Goal: Transaction & Acquisition: Obtain resource

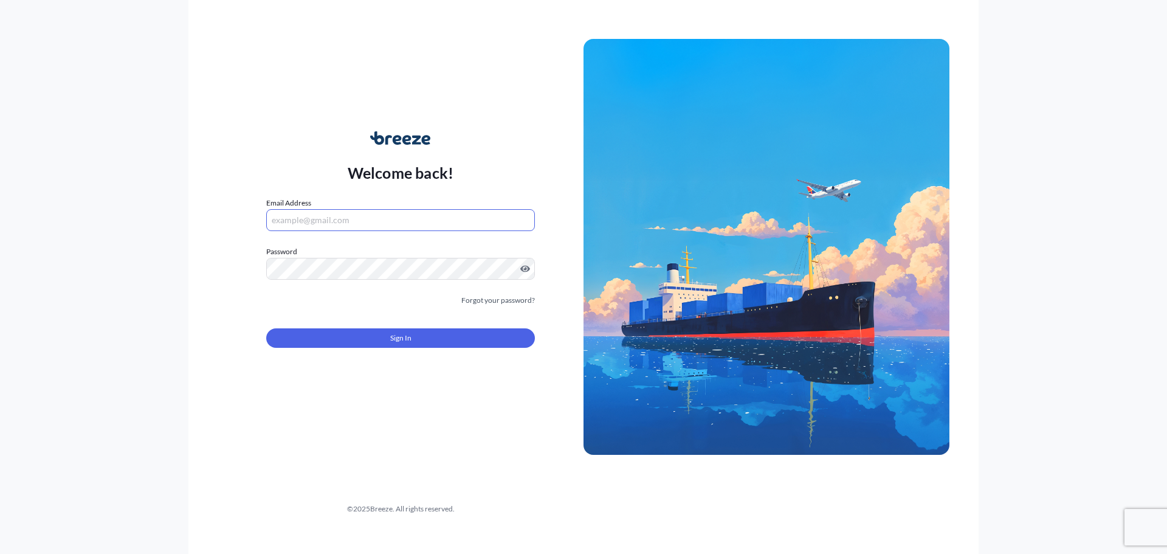
click at [309, 222] on input "Email Address" at bounding box center [400, 220] width 269 height 22
type input "d"
type input "[PERSON_NAME][EMAIL_ADDRESS][PERSON_NAME][DOMAIN_NAME]"
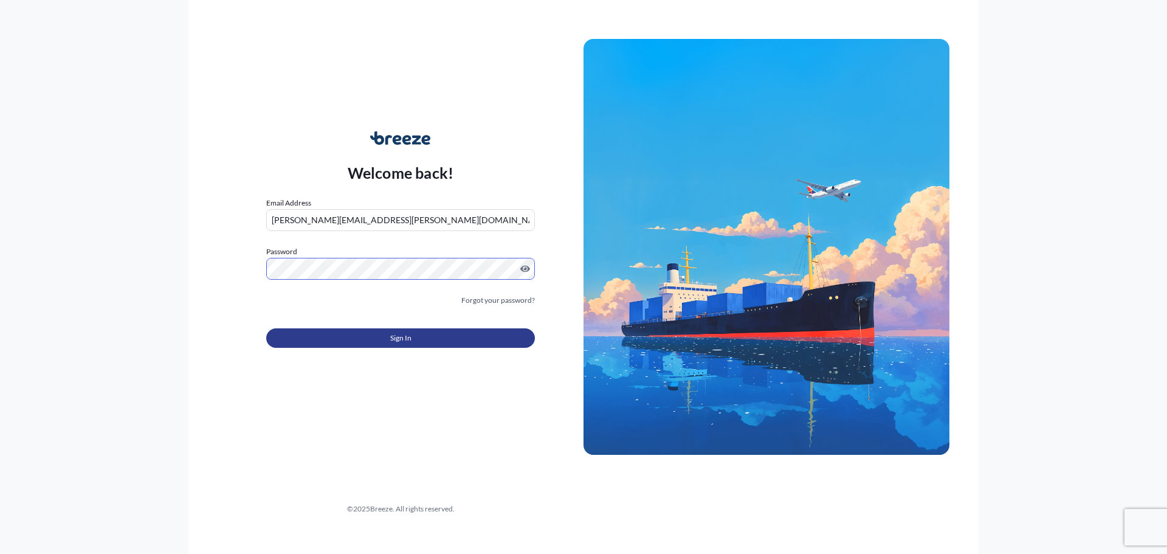
click at [397, 336] on span "Sign In" at bounding box center [400, 338] width 21 height 12
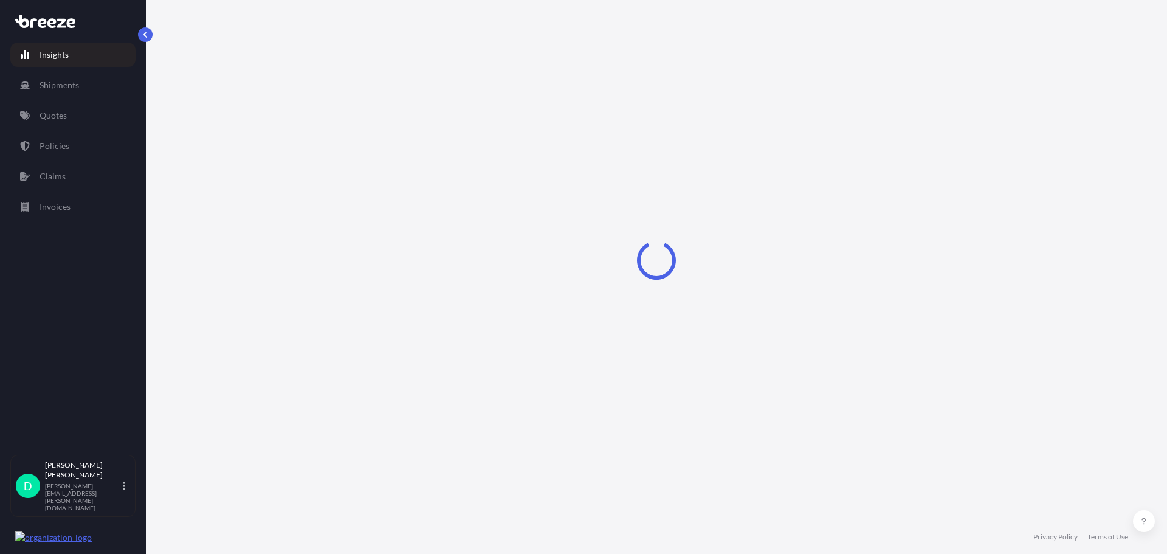
select select "2025"
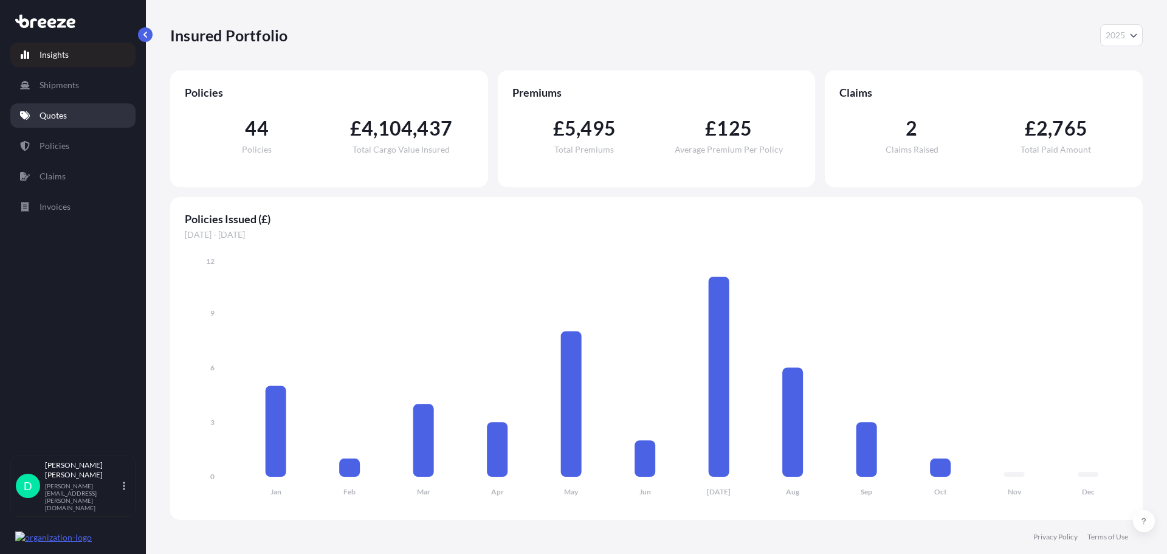
click at [80, 123] on link "Quotes" at bounding box center [72, 115] width 125 height 24
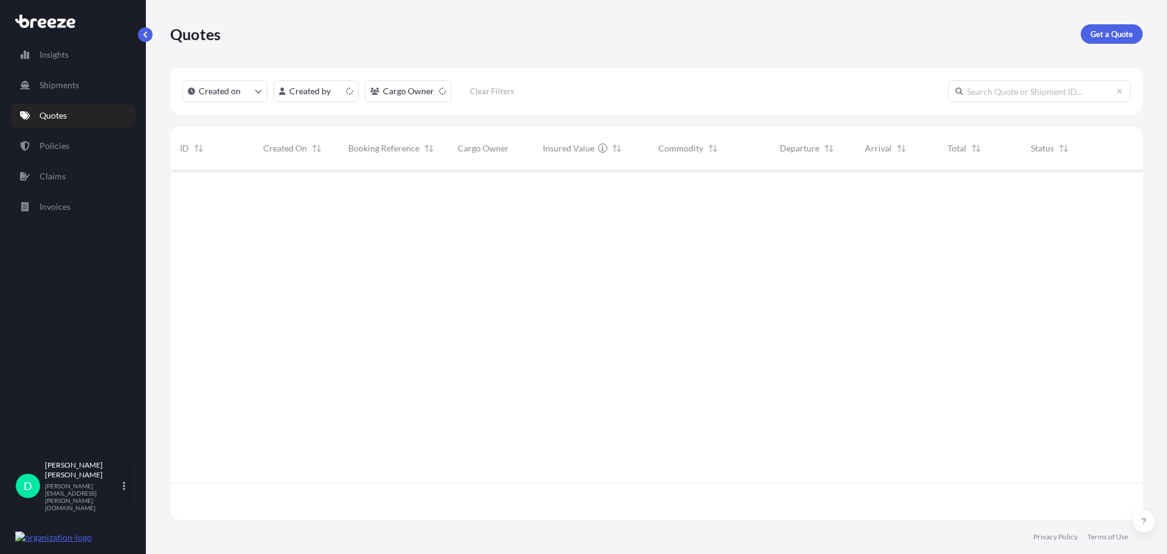
scroll to position [347, 963]
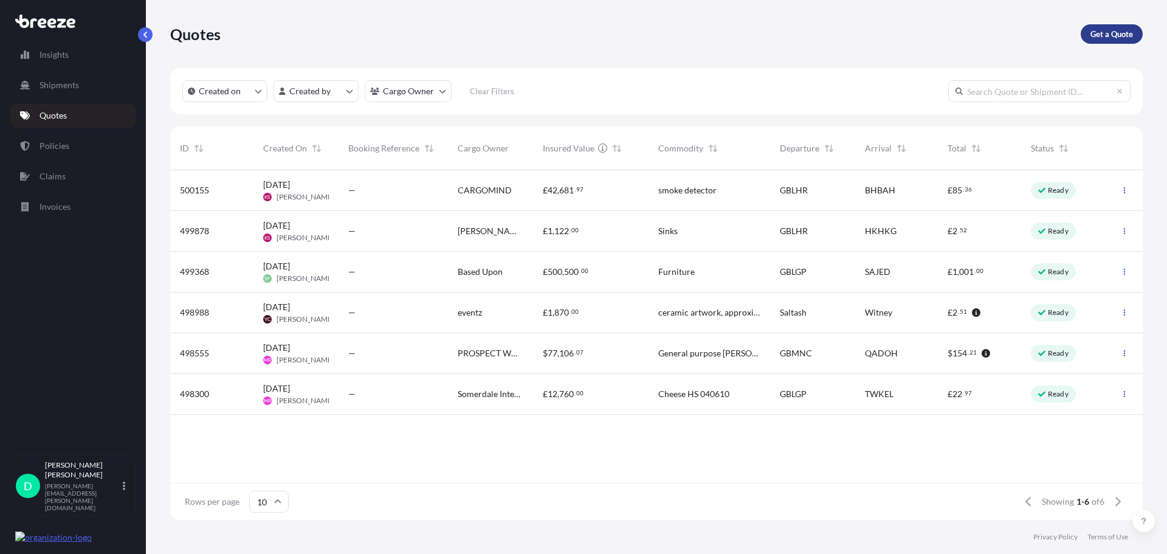
click at [1116, 34] on p "Get a Quote" at bounding box center [1111, 34] width 43 height 12
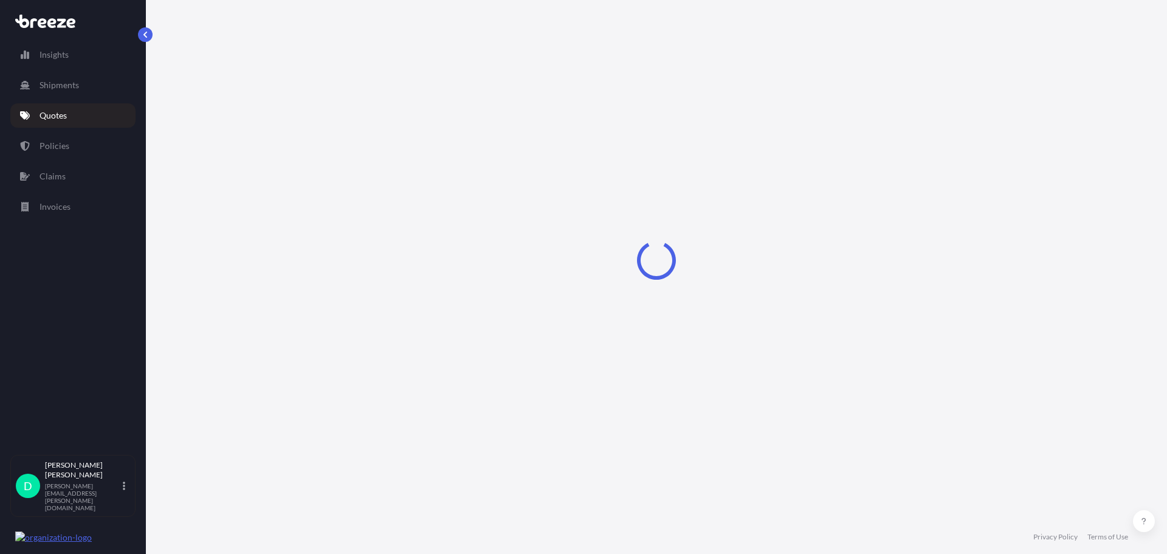
select select "Sea"
select select "1"
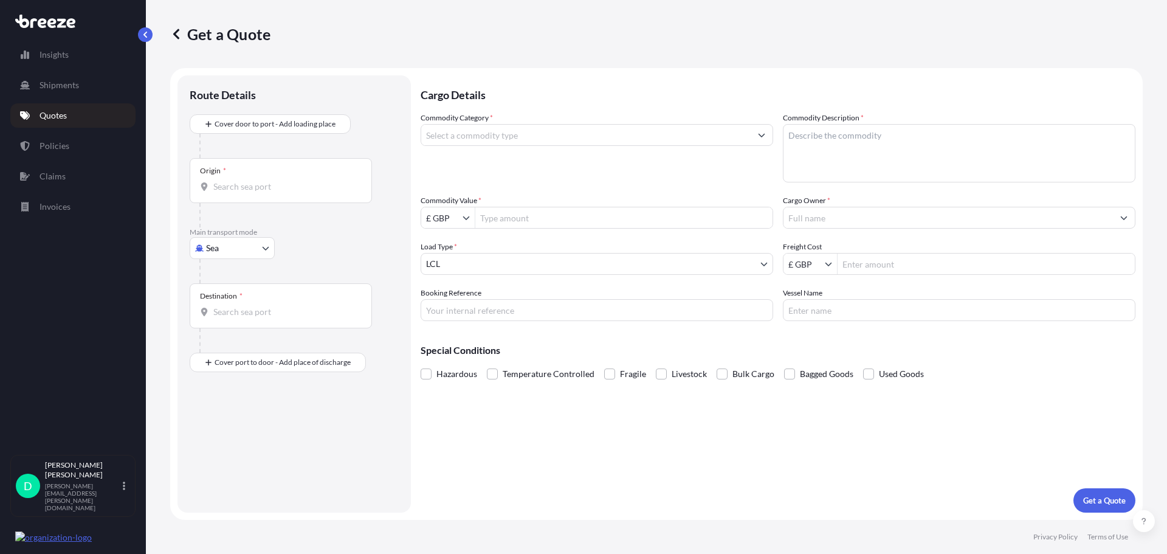
click at [253, 257] on body "Insights Shipments Quotes Policies Claims Invoices D [PERSON_NAME] [PERSON_NAME…" at bounding box center [583, 277] width 1167 height 554
click at [237, 314] on div "Road" at bounding box center [231, 323] width 75 height 22
select select "Road"
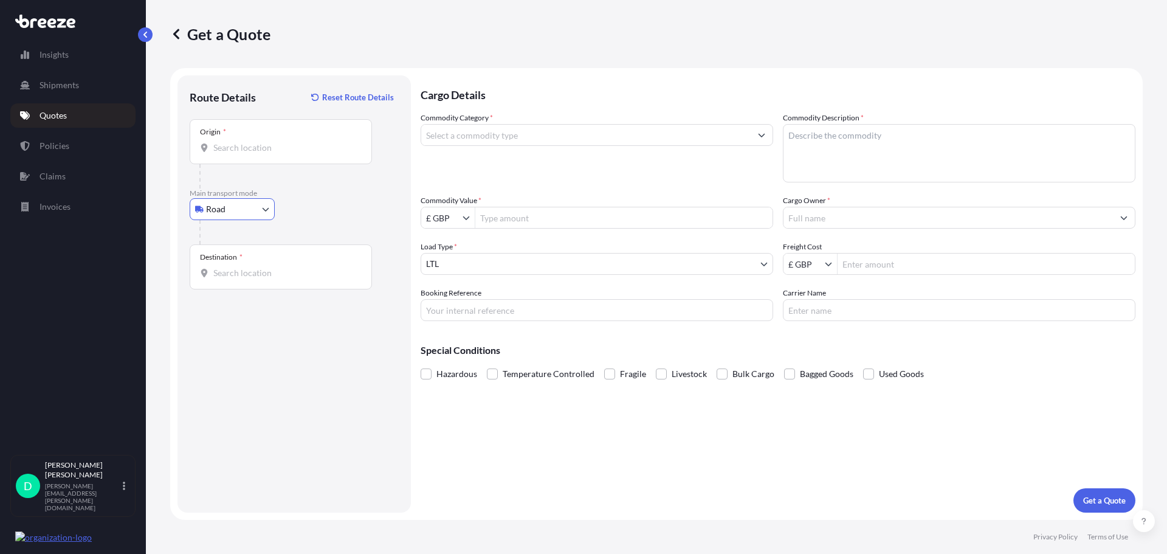
click at [250, 156] on div "Origin *" at bounding box center [281, 141] width 182 height 45
click at [250, 154] on input "Origin *" at bounding box center [284, 148] width 143 height 12
click at [283, 153] on input "Origin * Please select an origin" at bounding box center [284, 148] width 143 height 12
type input "s"
type input "r"
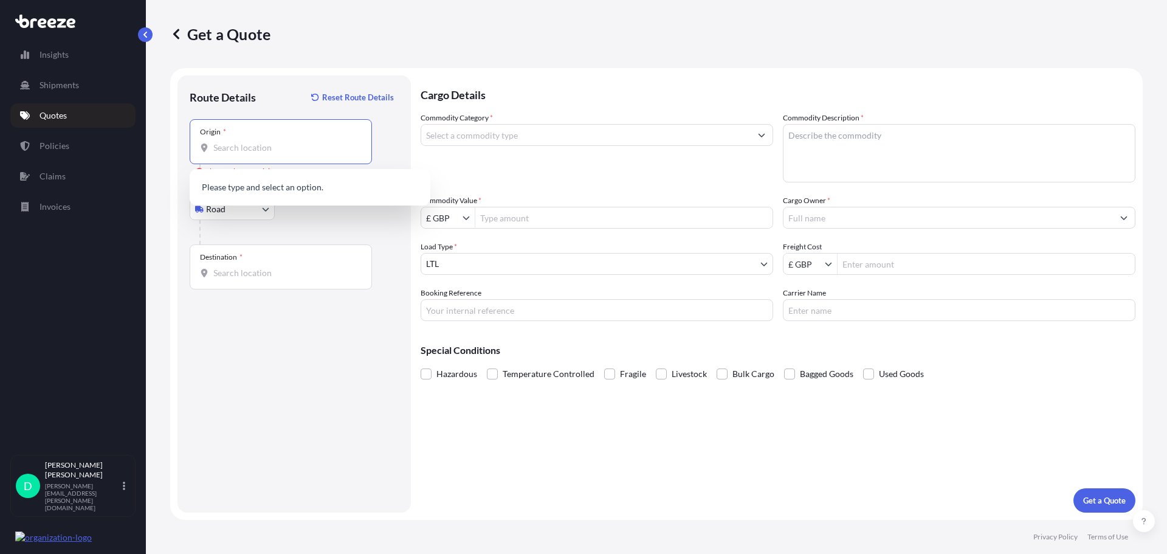
click at [467, 132] on input "Commodity Category *" at bounding box center [585, 135] width 329 height 22
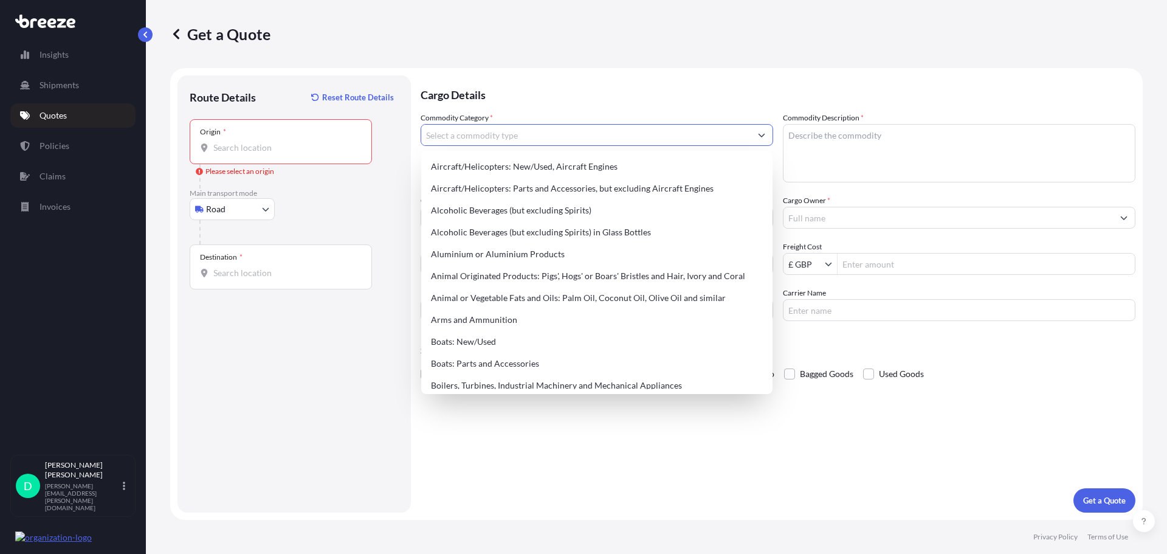
click at [924, 397] on div "Cargo Details Commodity Category * Commodity Description * Commodity Value * £ …" at bounding box center [778, 293] width 715 height 437
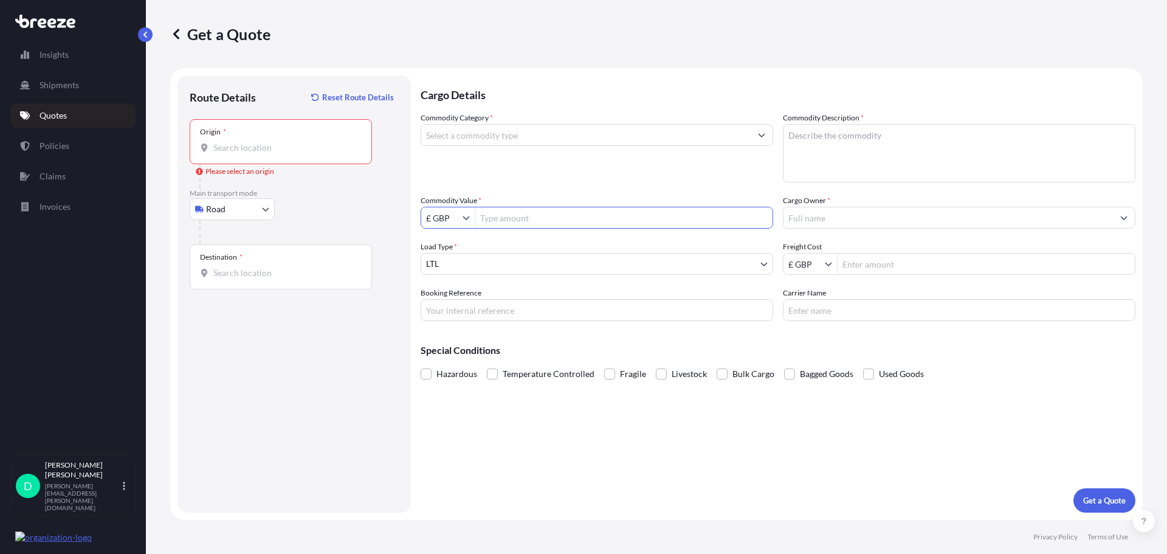
click at [558, 219] on input "Commodity Value *" at bounding box center [623, 218] width 297 height 22
type input "500,000"
click at [826, 216] on input "Cargo Owner *" at bounding box center [947, 218] width 329 height 22
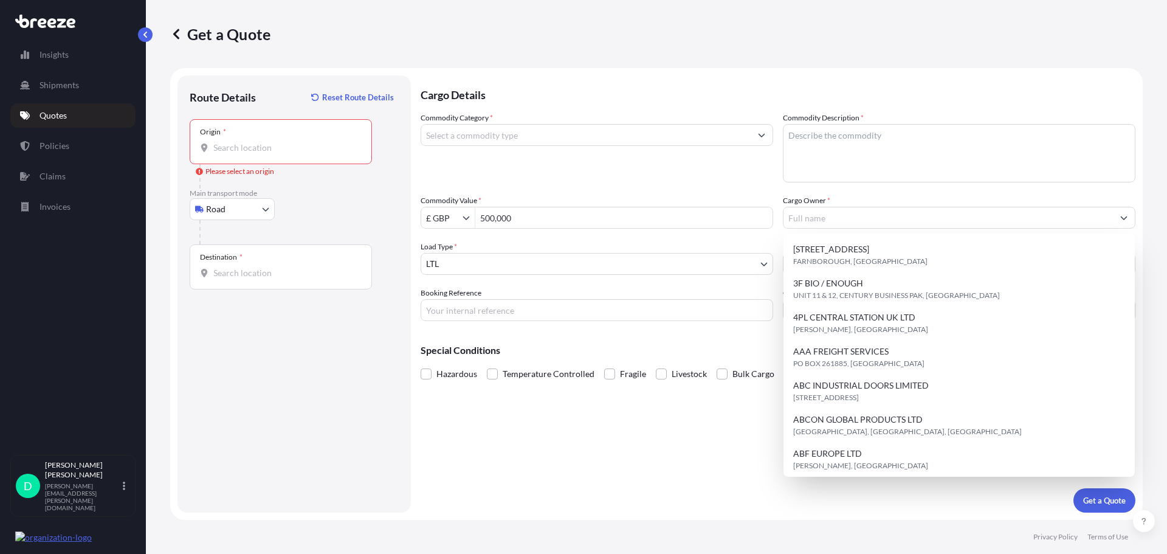
click at [744, 184] on div "Commodity Category * Commodity Description * Commodity Value * £ GBP 500,000 Ca…" at bounding box center [778, 216] width 715 height 209
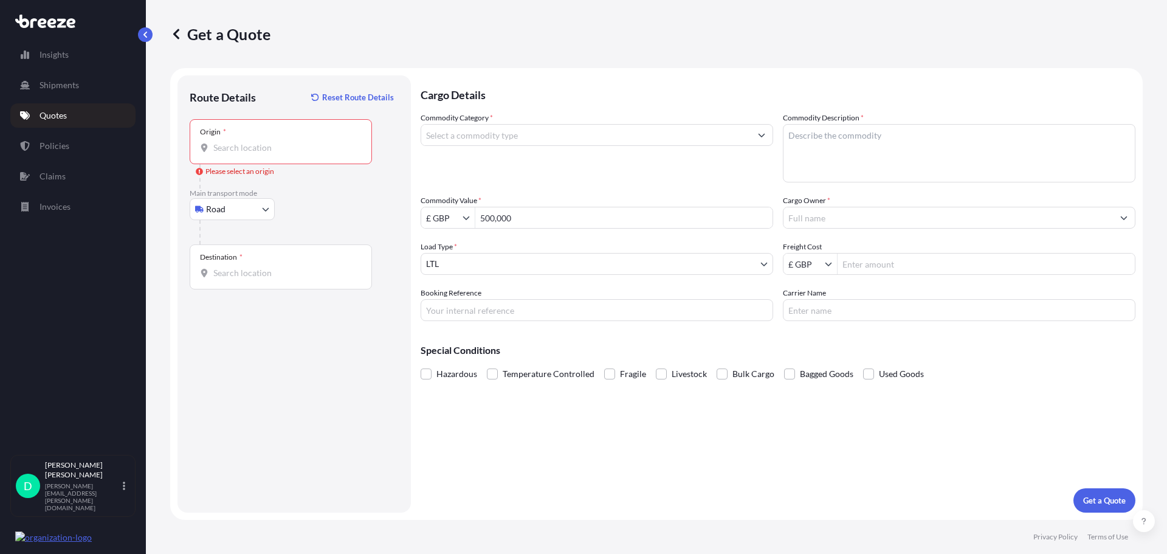
click at [239, 284] on div "Destination *" at bounding box center [281, 266] width 182 height 45
click at [239, 279] on input "Destination *" at bounding box center [284, 273] width 143 height 12
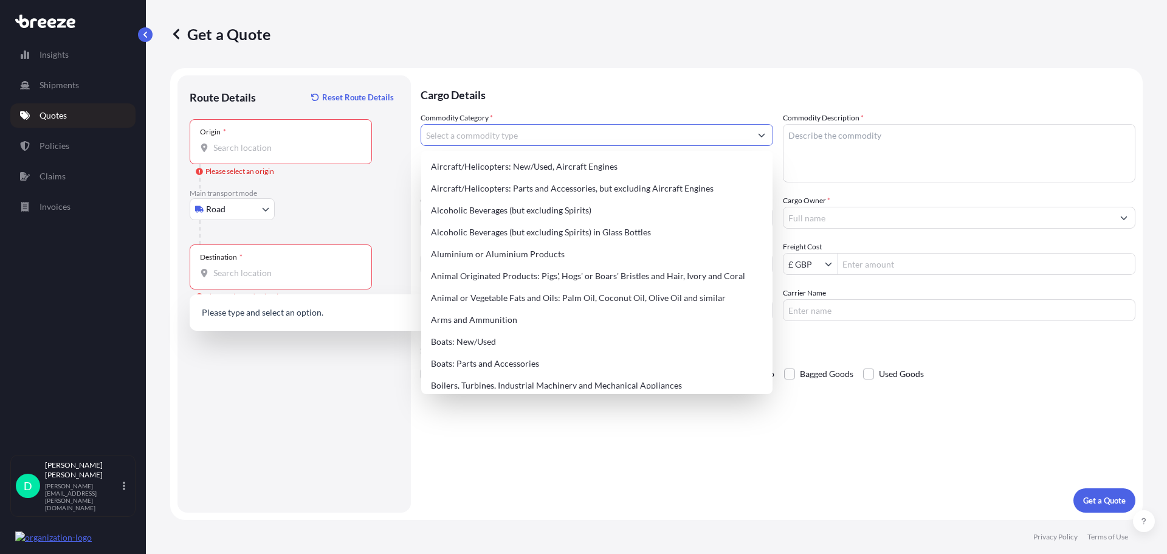
click at [458, 127] on input "Commodity Category *" at bounding box center [585, 135] width 329 height 22
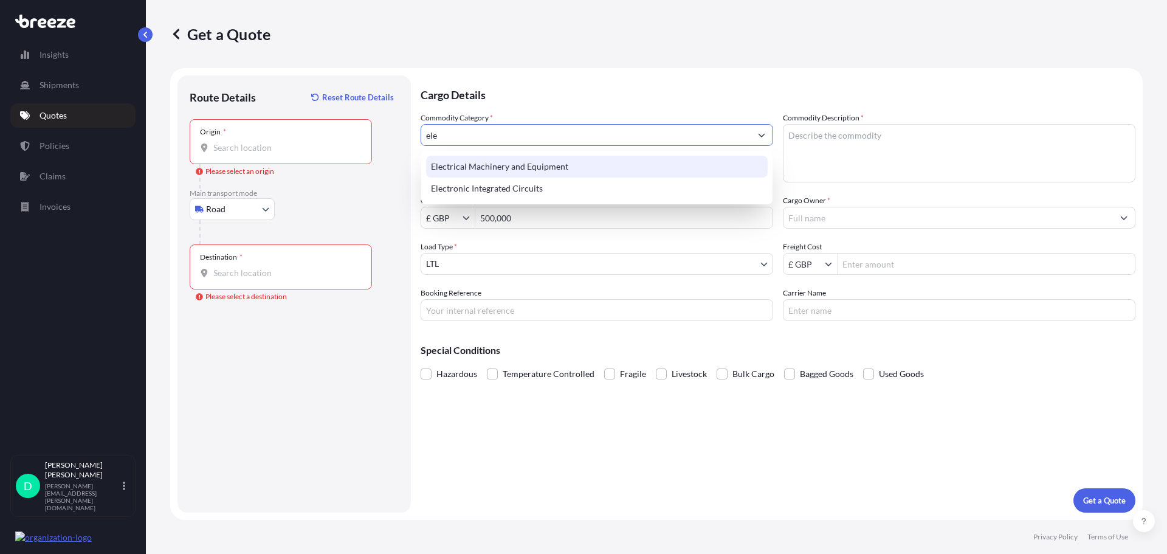
click at [481, 163] on div "Electrical Machinery and Equipment" at bounding box center [597, 167] width 342 height 22
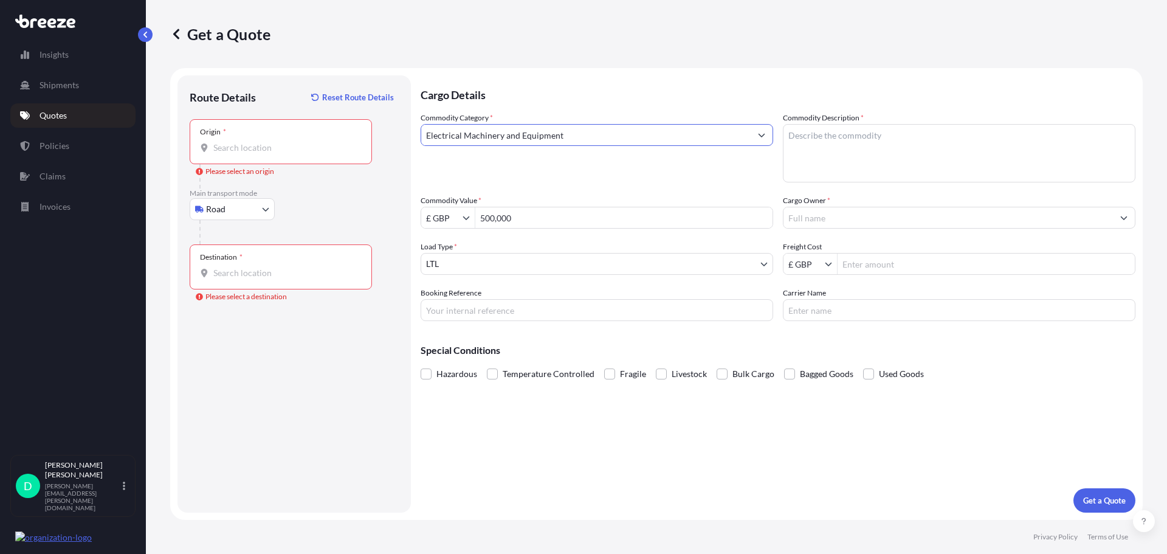
type input "Electrical Machinery and Equipment"
click at [834, 148] on textarea "Commodity Description *" at bounding box center [959, 153] width 352 height 58
click at [864, 213] on input "Cargo Owner *" at bounding box center [947, 218] width 329 height 22
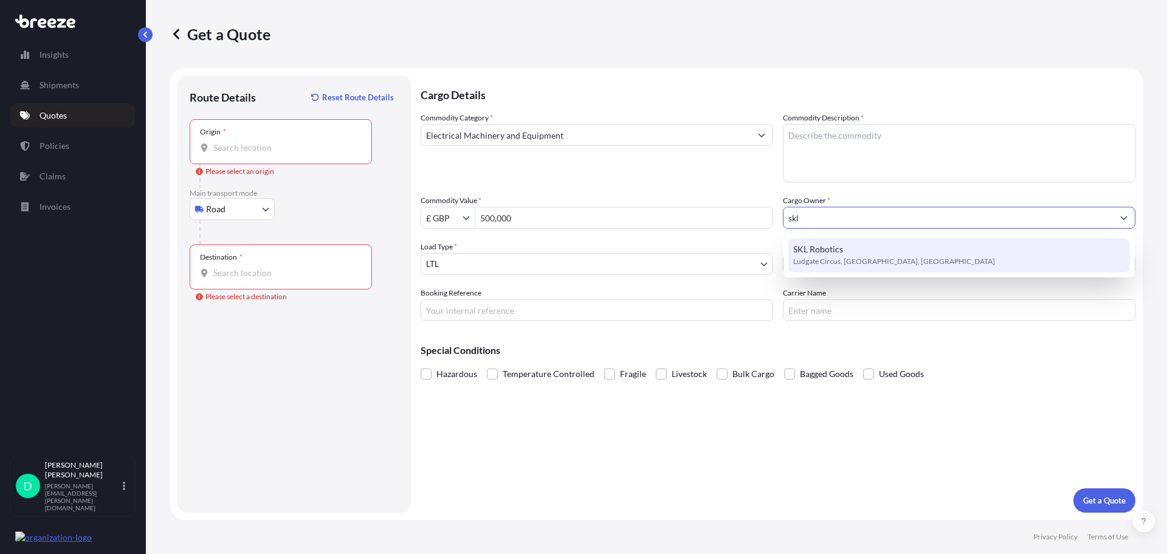
click at [851, 252] on div "SKL Robotics Ludgate Circus, [GEOGRAPHIC_DATA], [GEOGRAPHIC_DATA]" at bounding box center [959, 255] width 342 height 34
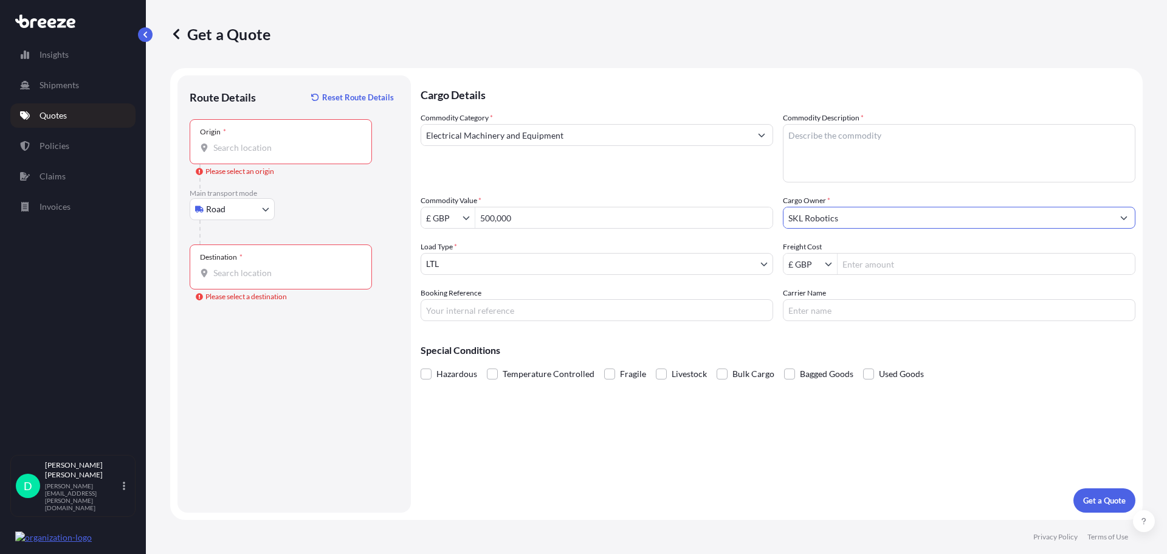
type input "SKL Robotics"
click at [293, 140] on div "Origin *" at bounding box center [281, 141] width 182 height 45
click at [293, 142] on input "Origin * Please select an origin" at bounding box center [284, 148] width 143 height 12
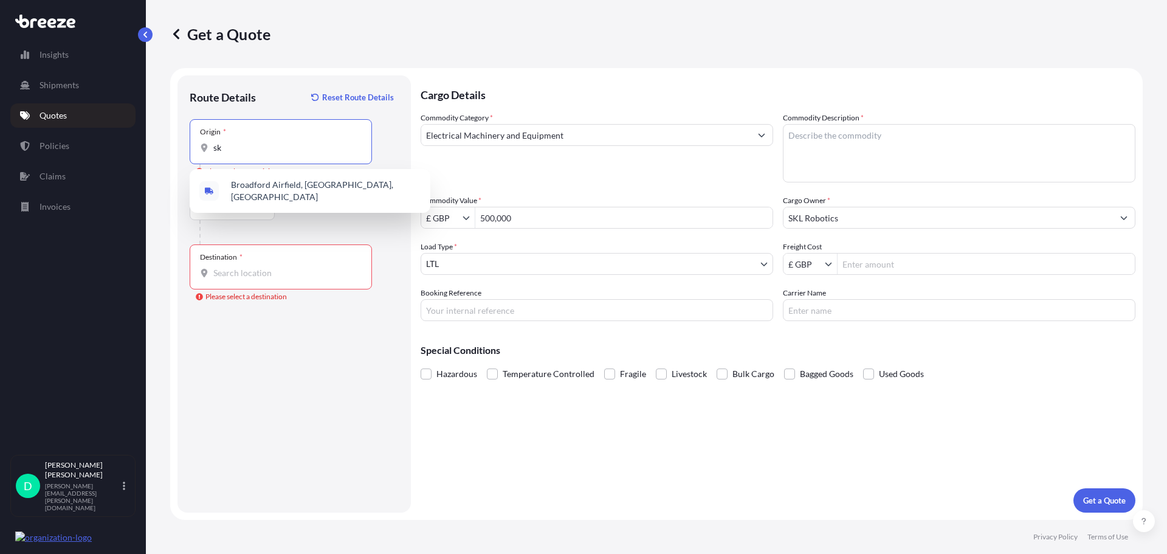
type input "s"
click at [248, 279] on div "Destination *" at bounding box center [281, 266] width 182 height 45
click at [248, 279] on input "Destination * Please select a destination" at bounding box center [284, 273] width 143 height 12
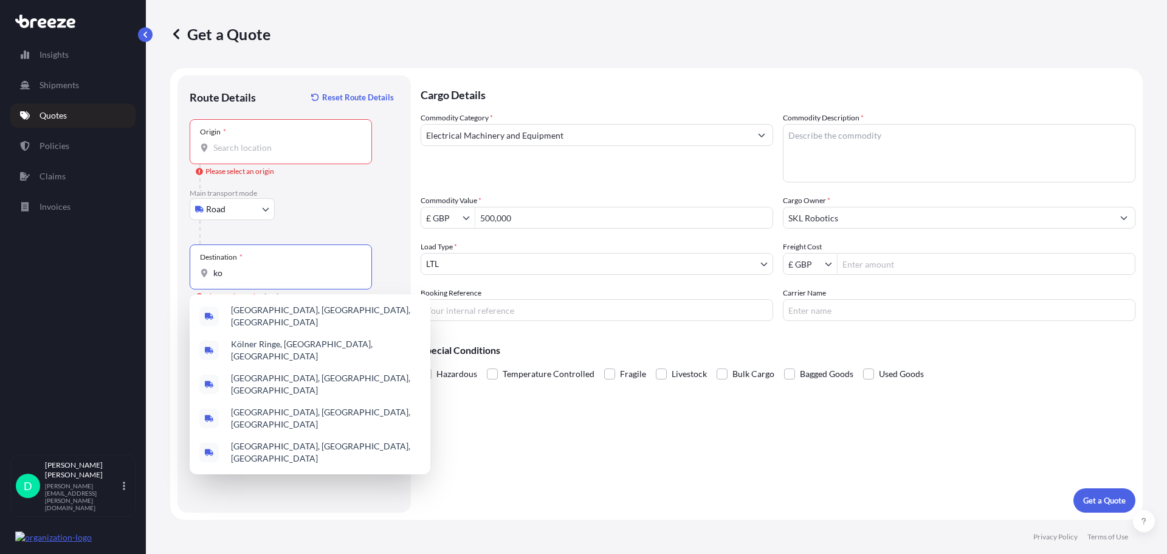
type input "k"
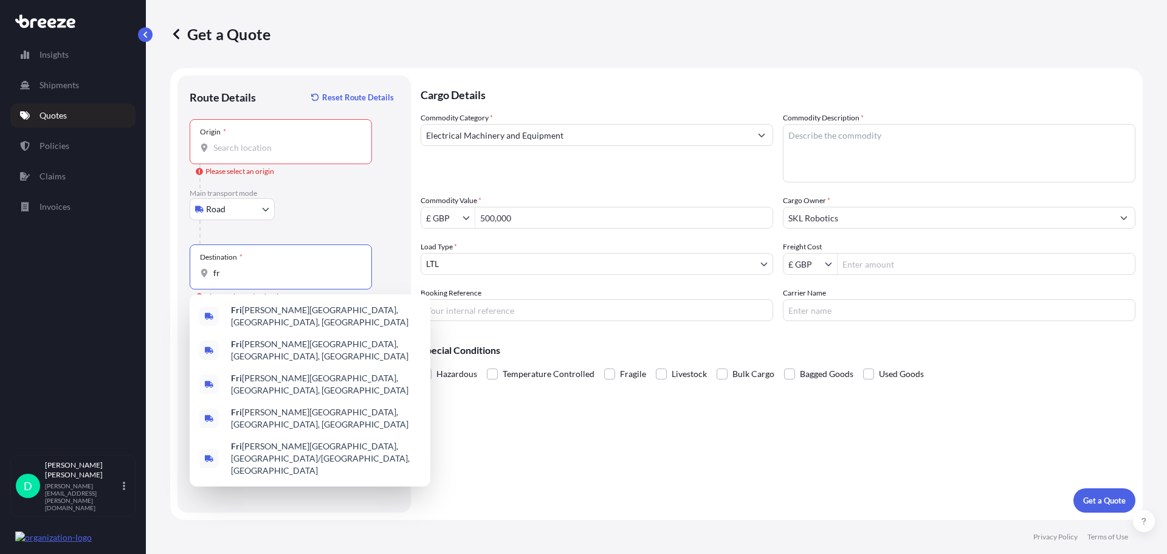
type input "f"
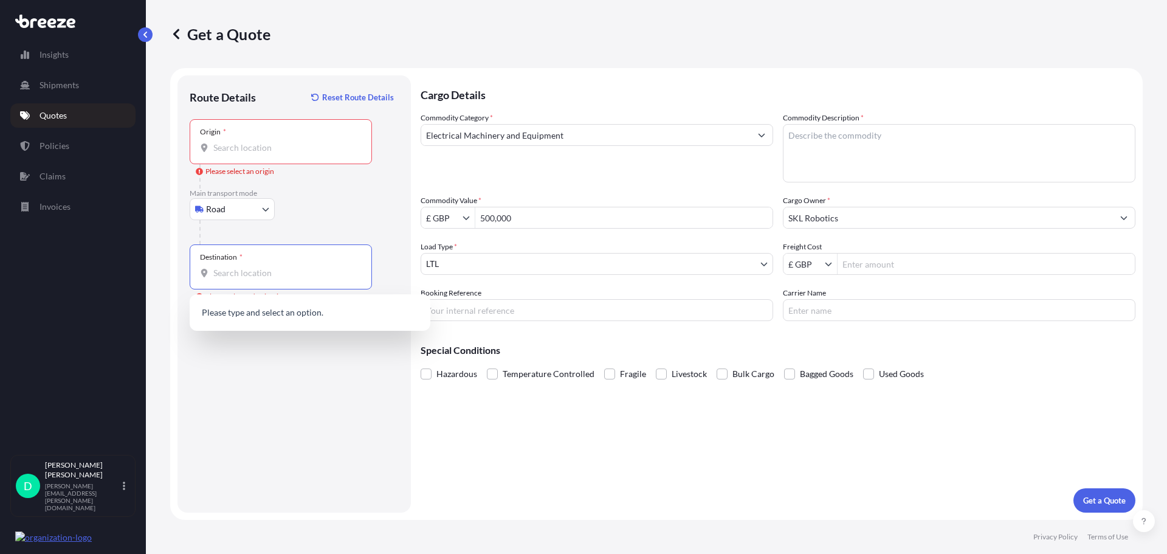
click at [243, 148] on input "Origin * Please select an origin" at bounding box center [284, 148] width 143 height 12
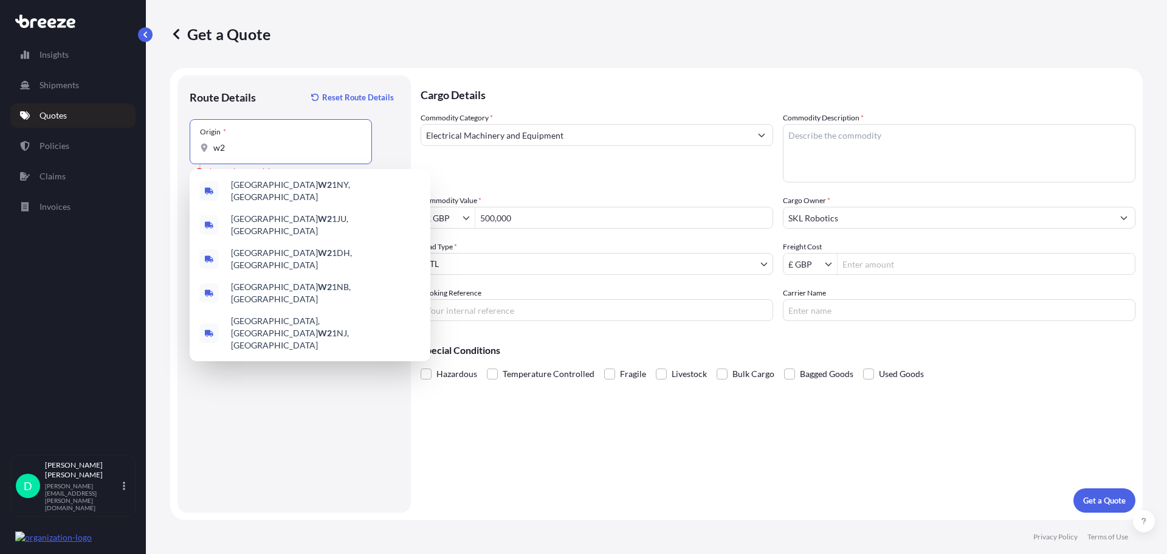
type input "w"
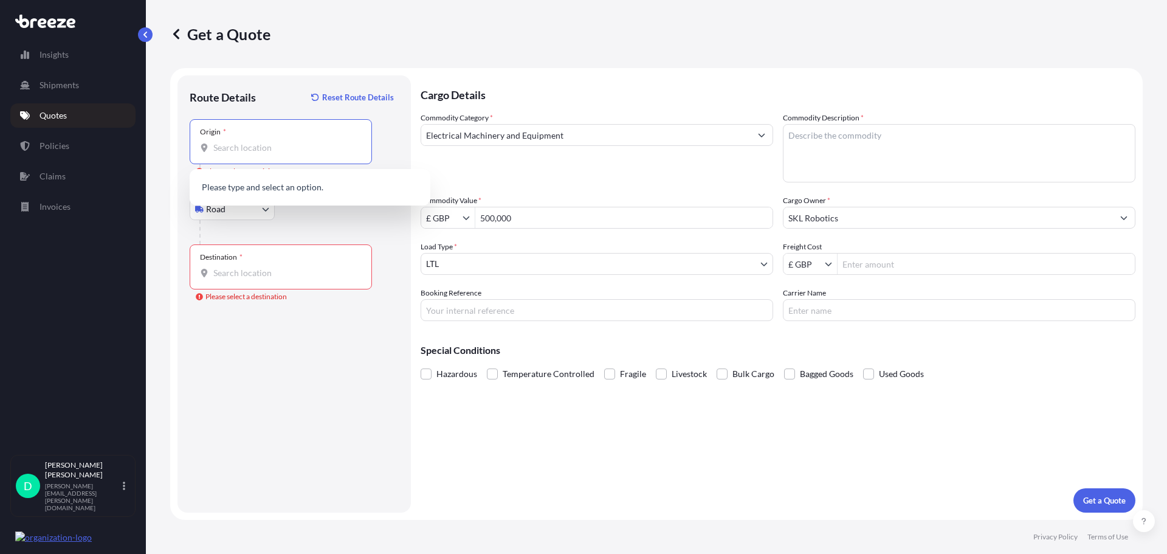
click at [551, 492] on div "Cargo Details Commodity Category * Electrical Machinery and Equipment Commodity…" at bounding box center [778, 293] width 715 height 437
click at [893, 266] on input "Freight Cost" at bounding box center [985, 264] width 297 height 22
click at [873, 261] on input "Freight Cost" at bounding box center [985, 264] width 297 height 22
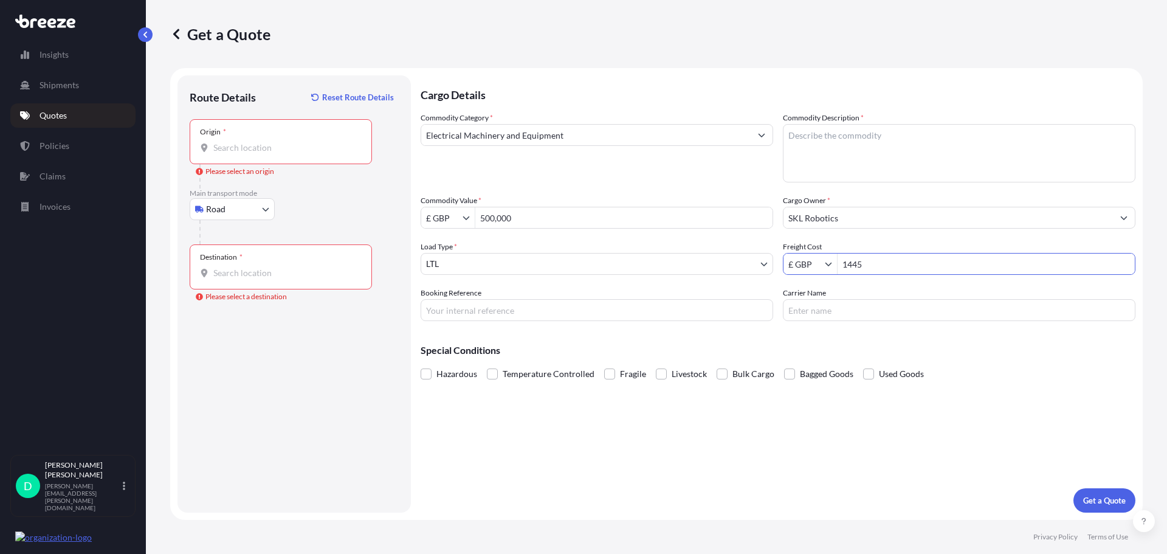
type input "1,445"
click at [250, 151] on input "Origin * Please select an origin" at bounding box center [284, 148] width 143 height 12
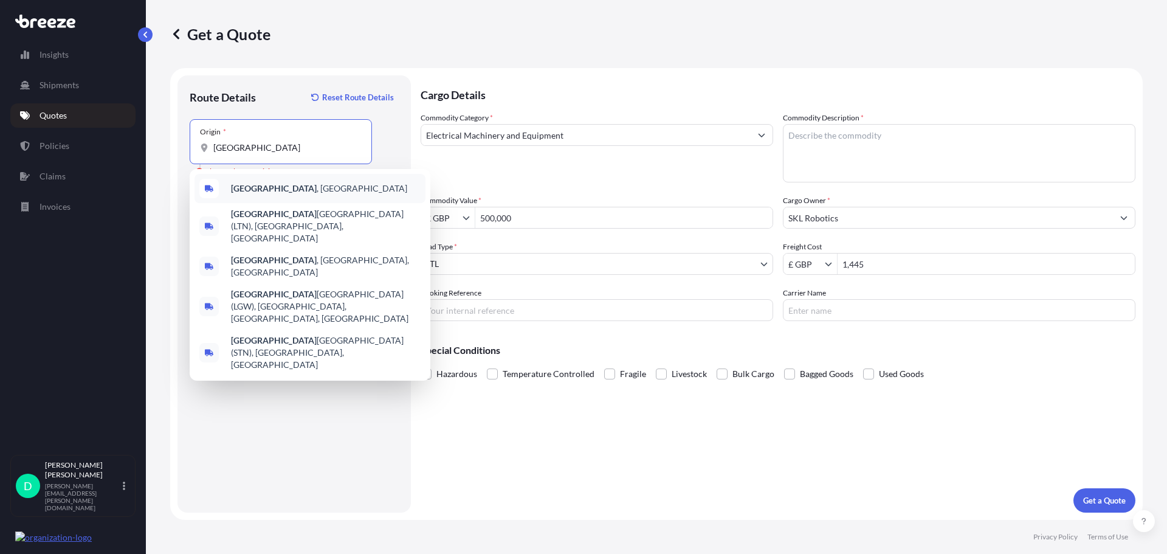
click at [254, 191] on b "[GEOGRAPHIC_DATA]" at bounding box center [274, 188] width 86 height 10
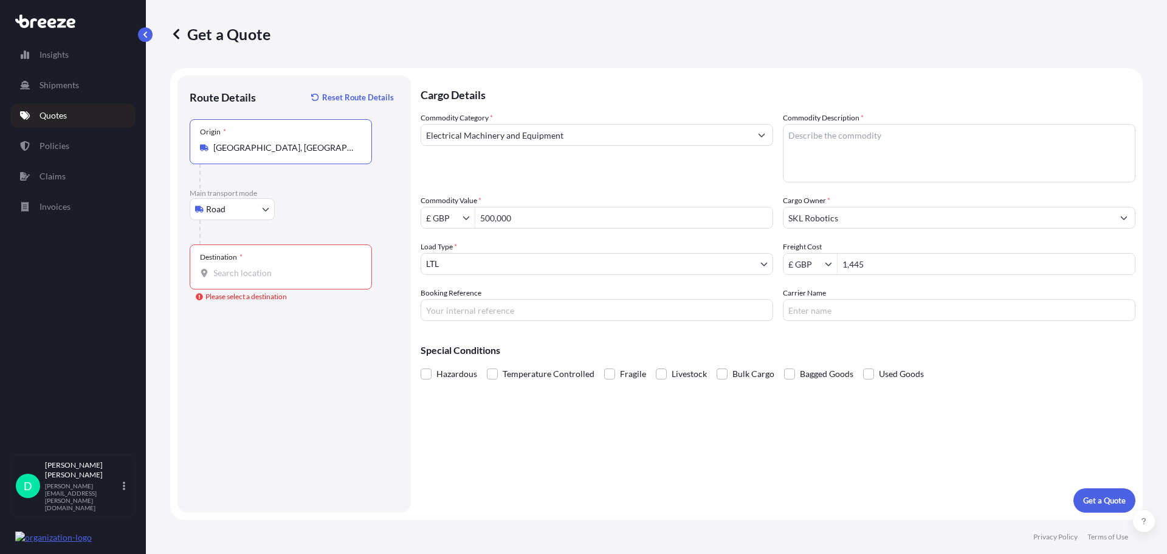
click at [284, 278] on input "Destination * Please select a destination" at bounding box center [284, 273] width 143 height 12
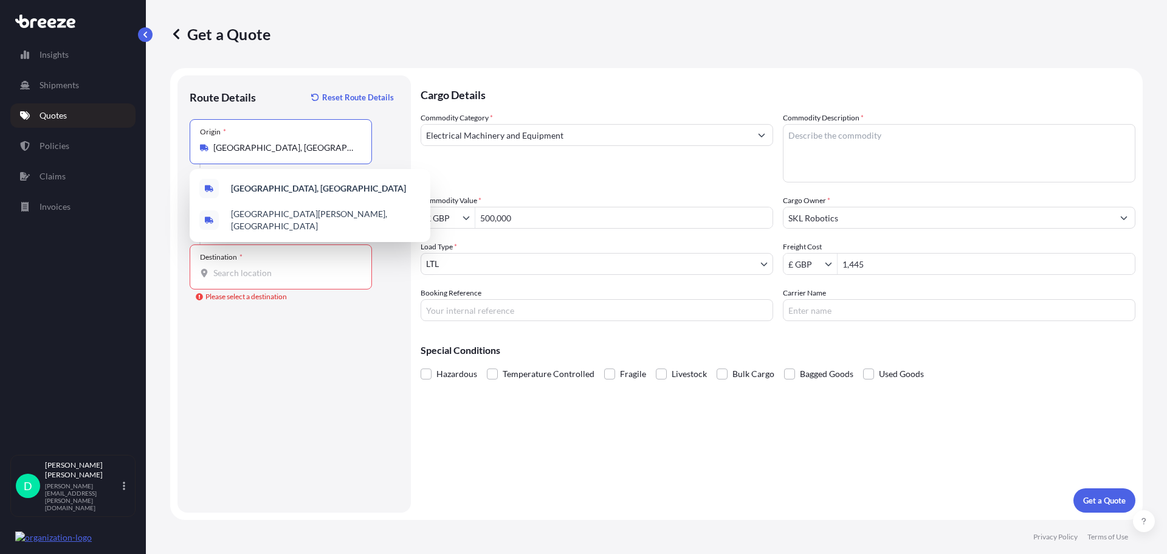
drag, startPoint x: 329, startPoint y: 145, endPoint x: 91, endPoint y: 159, distance: 238.6
click at [91, 159] on div "Insights Shipments Quotes Policies Claims Invoices D [PERSON_NAME] [PERSON_NAME…" at bounding box center [583, 277] width 1167 height 554
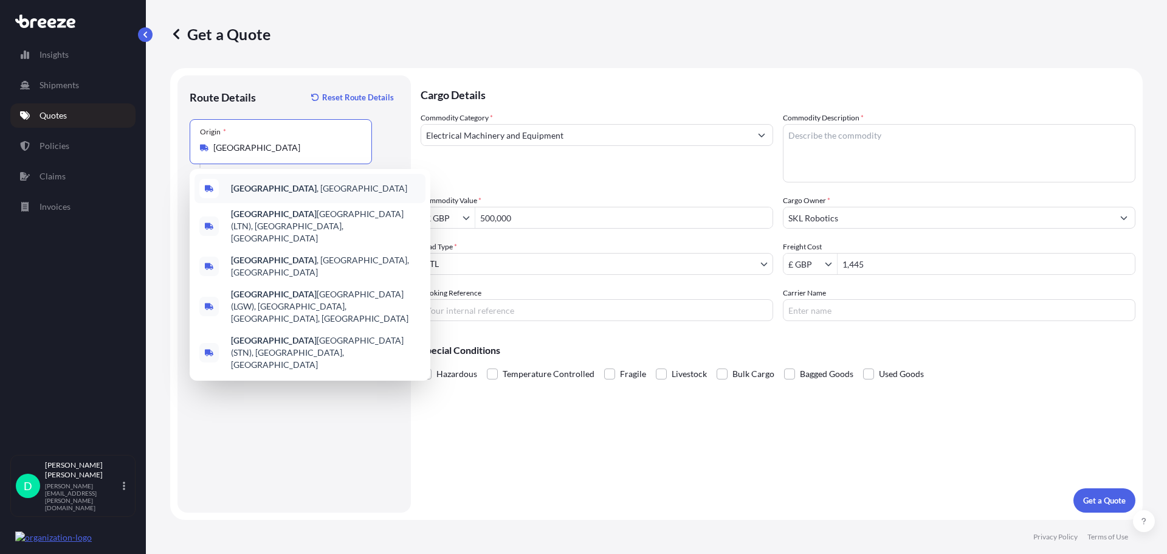
click at [267, 182] on div "[GEOGRAPHIC_DATA] , [GEOGRAPHIC_DATA]" at bounding box center [309, 188] width 231 height 29
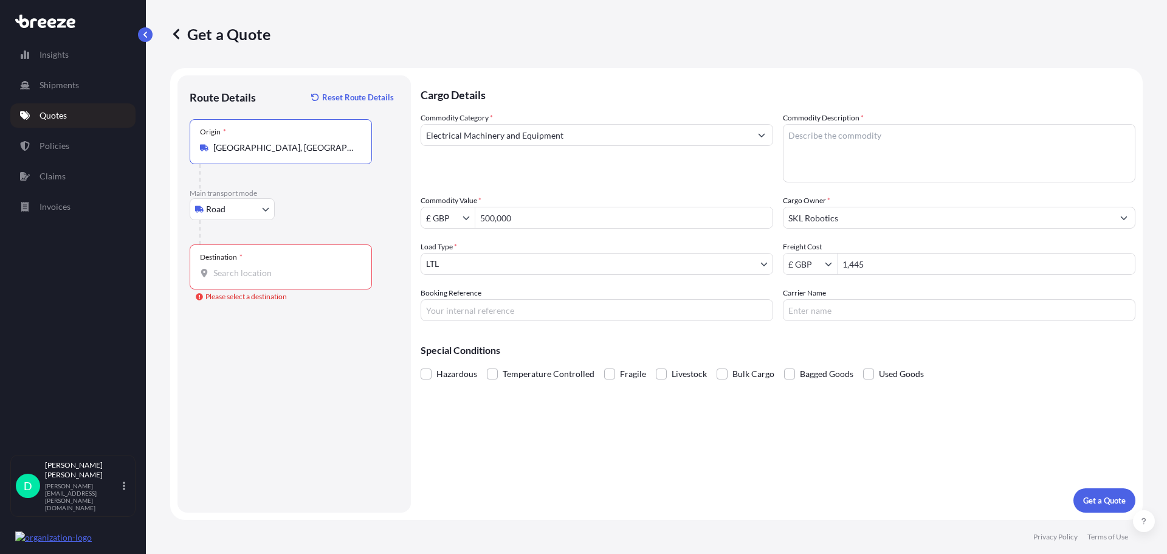
type input "[GEOGRAPHIC_DATA], [GEOGRAPHIC_DATA]"
click at [316, 379] on div "Route Details Reset Route Details Place of loading Road Road Rail Origin * [GEO…" at bounding box center [294, 294] width 209 height 413
click at [233, 267] on input "Destination * Please select a destination" at bounding box center [284, 273] width 143 height 12
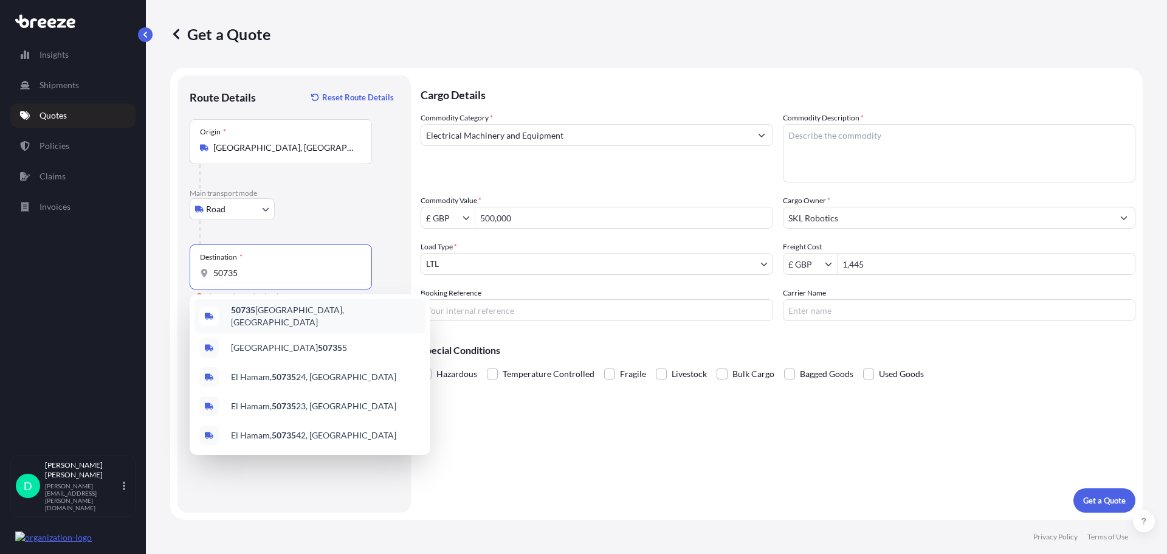
click at [286, 312] on span "50735 [GEOGRAPHIC_DATA], [GEOGRAPHIC_DATA]" at bounding box center [326, 316] width 190 height 24
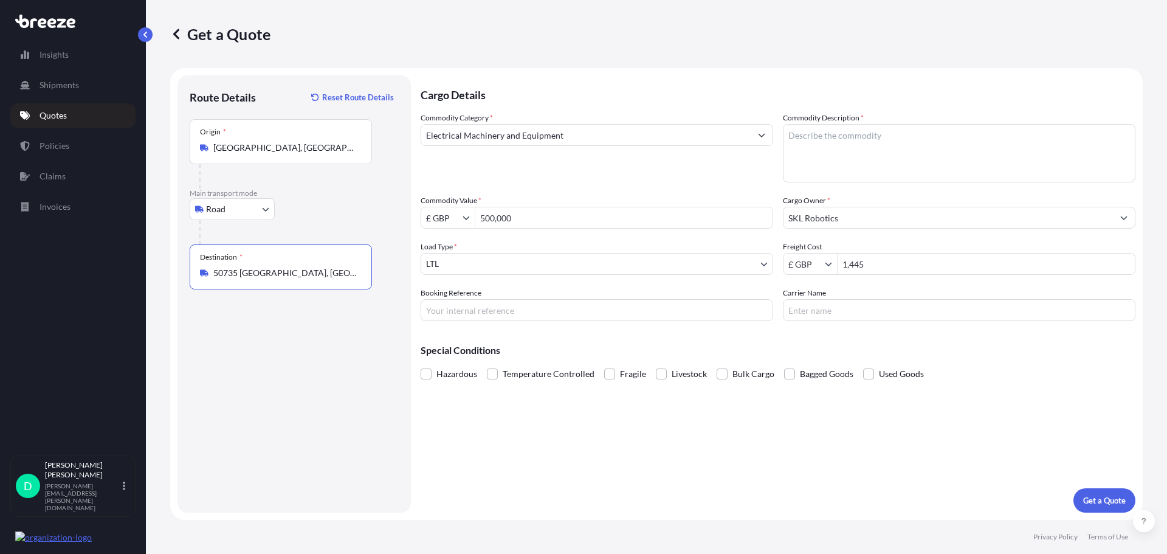
type input "50735 [GEOGRAPHIC_DATA], [GEOGRAPHIC_DATA]"
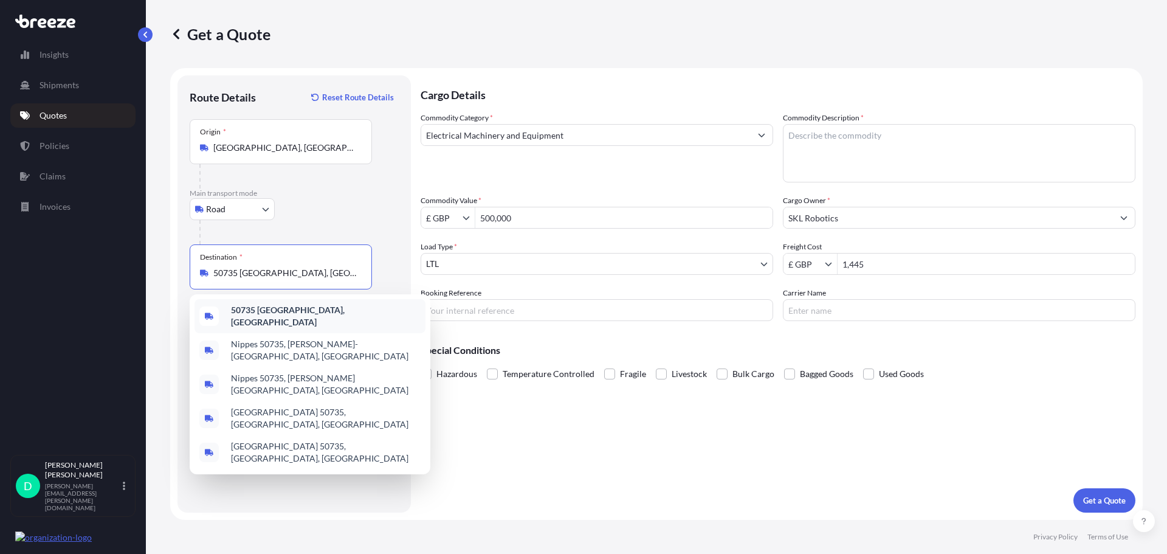
click at [303, 319] on span "50735 [GEOGRAPHIC_DATA], [GEOGRAPHIC_DATA]" at bounding box center [326, 316] width 190 height 24
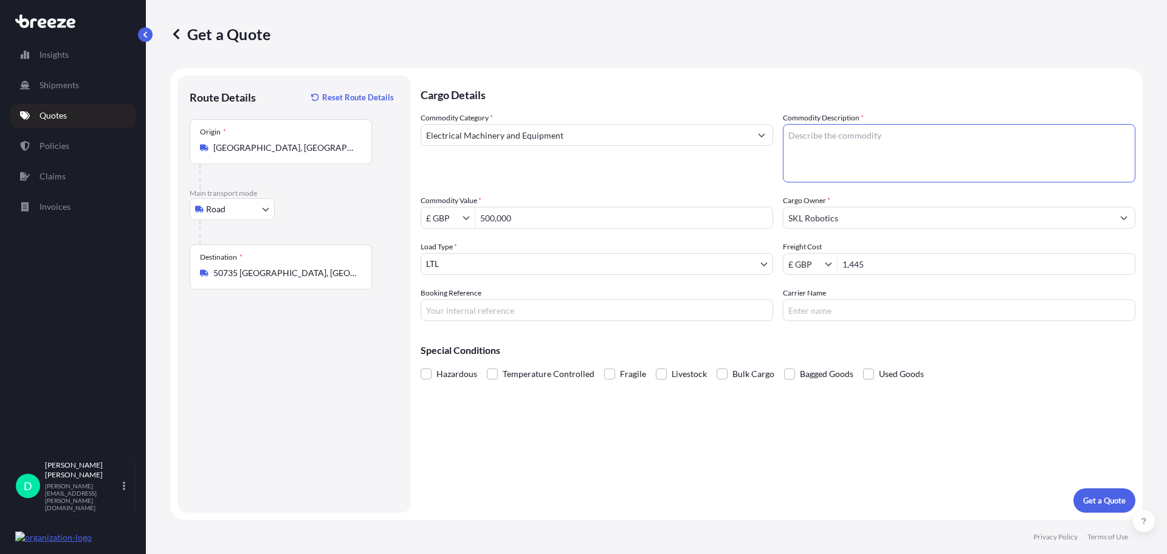
click at [827, 132] on textarea "Commodity Description *" at bounding box center [959, 153] width 352 height 58
click at [839, 142] on textarea "Commodity Description *" at bounding box center [959, 153] width 352 height 58
paste textarea "robots"
click at [856, 138] on textarea "robots," at bounding box center [959, 153] width 352 height 58
paste textarea "Euroracate toolbox"
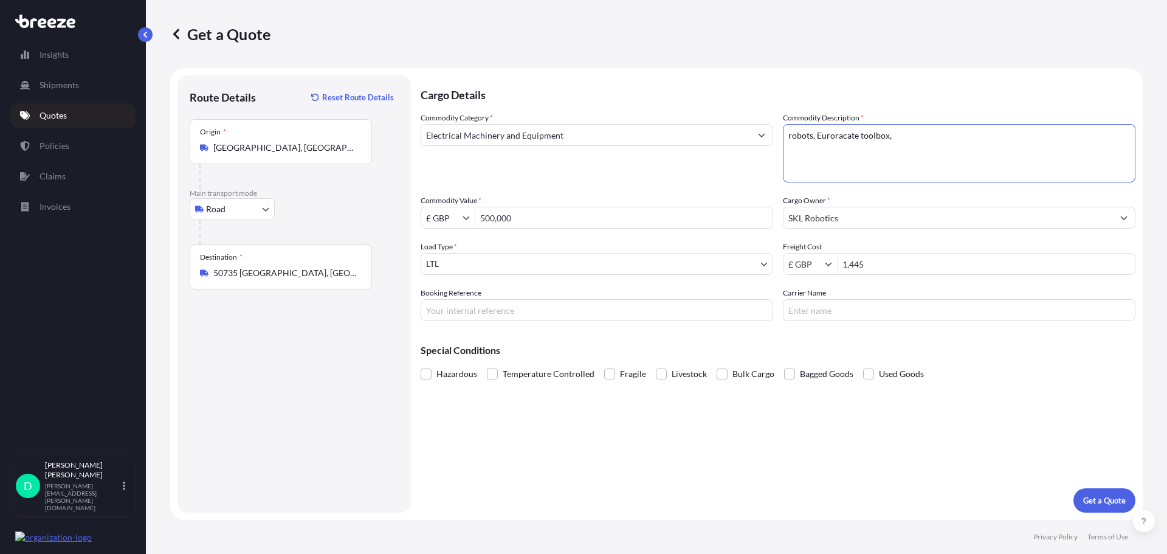
click at [930, 141] on textarea "robots, Euroracate toolbox," at bounding box center [959, 153] width 352 height 58
paste textarea "Table desks"
click at [994, 136] on textarea "robots, Euroracate toolbox, Table desks," at bounding box center [959, 153] width 352 height 58
paste textarea "Shop shelving"
click at [1030, 142] on textarea "robots, Euroracate toolbox, Table desks, Shop shelving," at bounding box center [959, 153] width 352 height 58
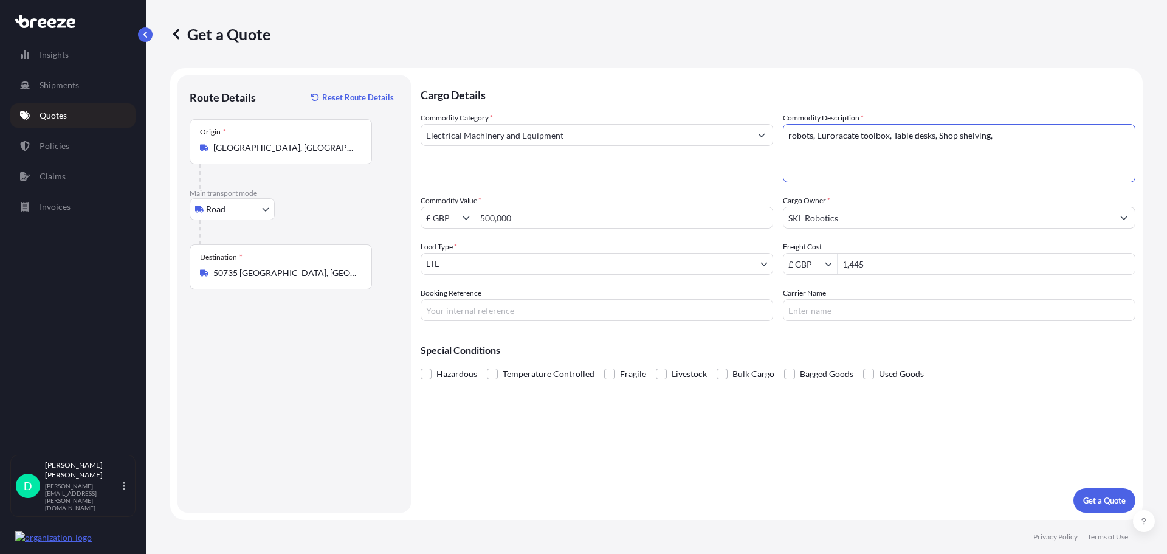
paste textarea "Small rolling toolbox"
type textarea "robots, Euroracate toolbox, Table desks, Shop shelving, Small rolling toolbox"
click at [345, 279] on div "Destination * 50735 [GEOGRAPHIC_DATA], [GEOGRAPHIC_DATA]" at bounding box center [281, 266] width 182 height 45
click at [345, 279] on input "50735 [GEOGRAPHIC_DATA], [GEOGRAPHIC_DATA]" at bounding box center [284, 273] width 143 height 12
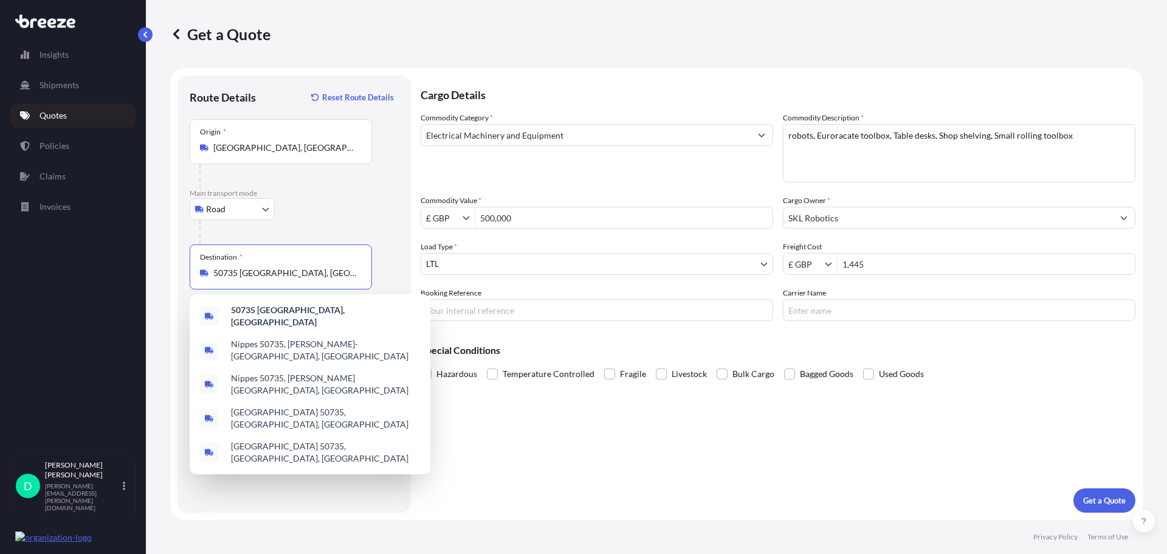
drag, startPoint x: 332, startPoint y: 271, endPoint x: 197, endPoint y: 271, distance: 134.9
click at [197, 271] on div "Destination * 50735 [GEOGRAPHIC_DATA], [GEOGRAPHIC_DATA]" at bounding box center [281, 266] width 182 height 45
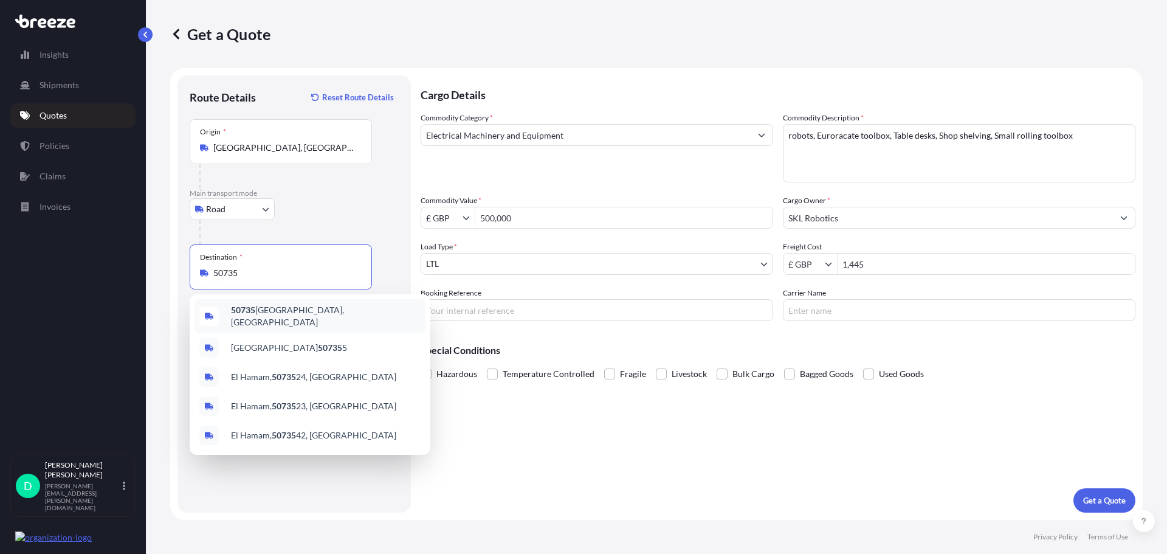
click at [273, 323] on div "50735 [GEOGRAPHIC_DATA], [GEOGRAPHIC_DATA]" at bounding box center [309, 316] width 231 height 34
type input "50735 [GEOGRAPHIC_DATA], [GEOGRAPHIC_DATA]"
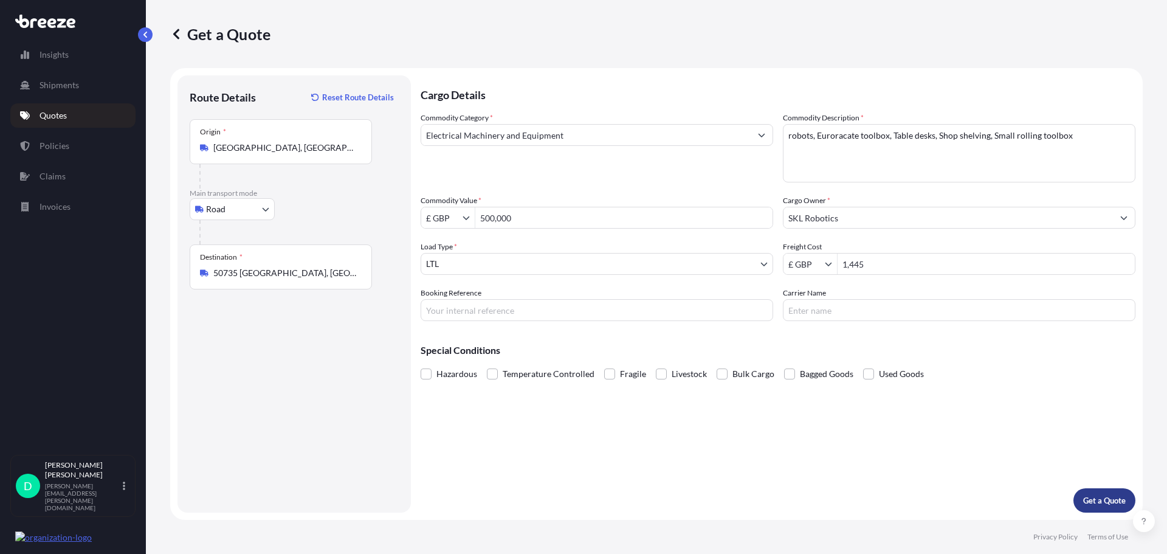
click at [1098, 499] on p "Get a Quote" at bounding box center [1104, 500] width 43 height 12
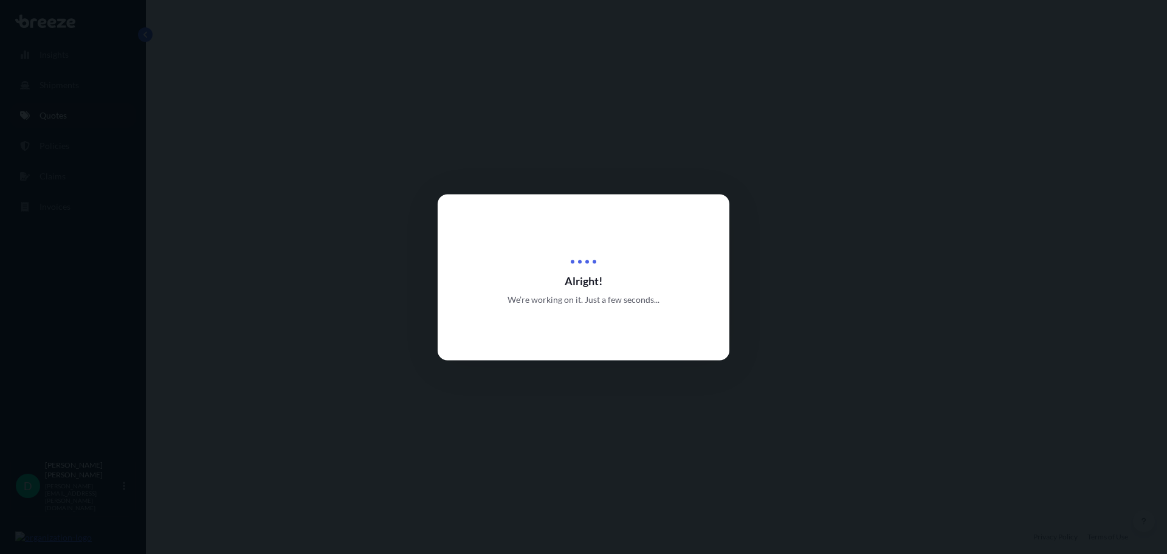
select select "Road"
select select "1"
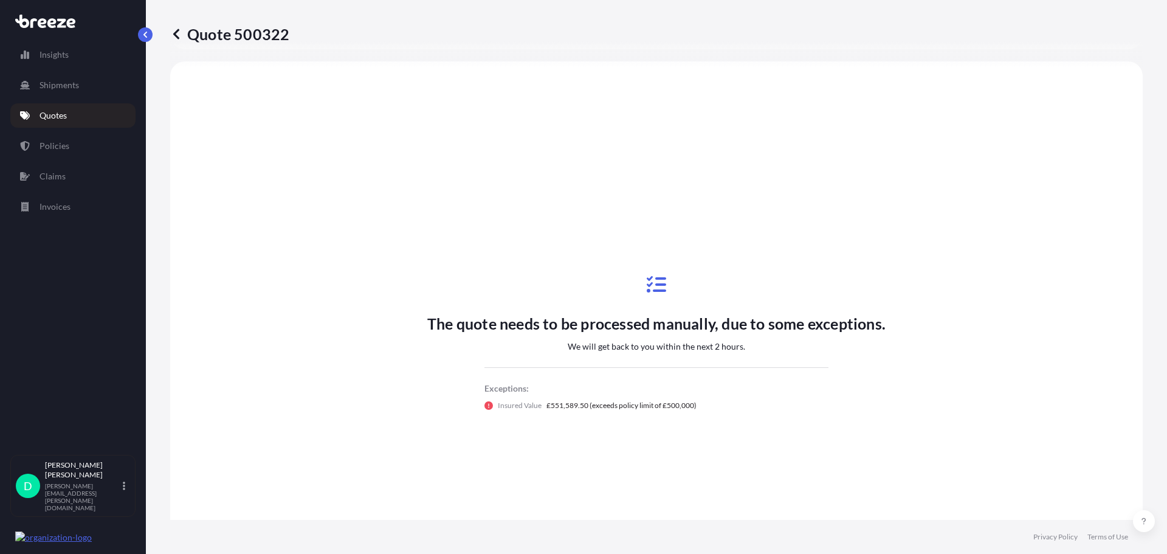
scroll to position [366, 0]
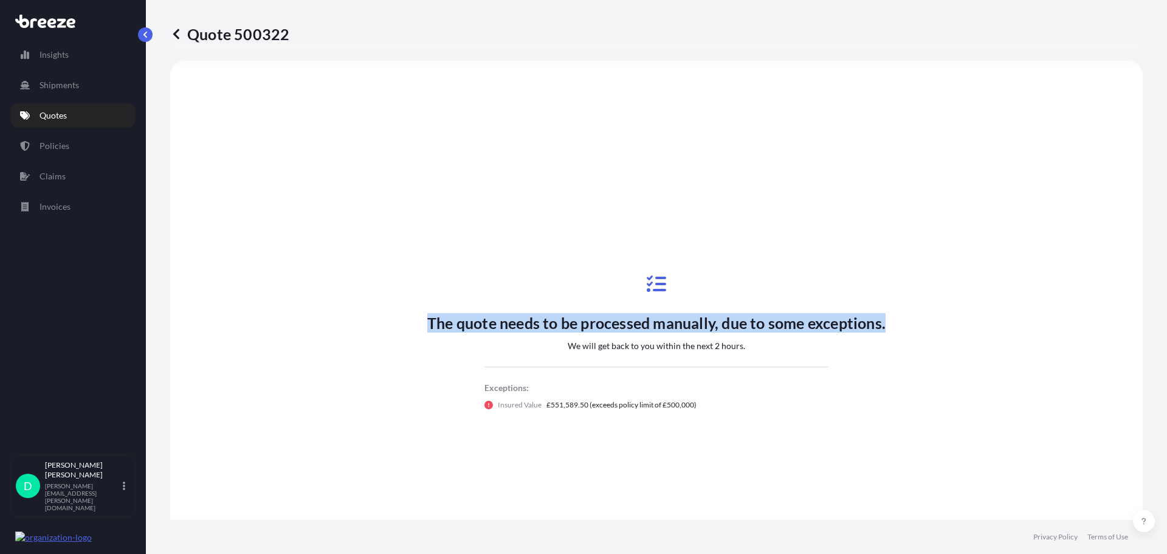
drag, startPoint x: 419, startPoint y: 318, endPoint x: 904, endPoint y: 322, distance: 484.3
click at [904, 322] on div "The quote needs to be processed manually, due to some exceptions. We will get b…" at bounding box center [656, 342] width 938 height 529
copy p "The quote needs to be processed manually, due to some exceptions."
click at [688, 327] on p "The quote needs to be processed manually, due to some exceptions." at bounding box center [656, 322] width 458 height 19
